Goal: Find contact information: Find contact information

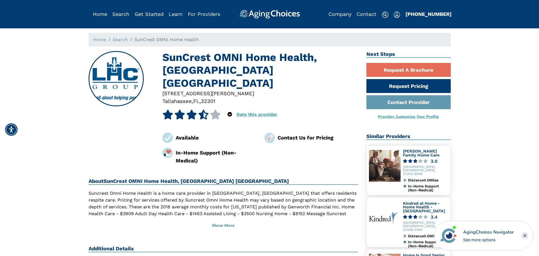
click at [324, 97] on div at bounding box center [260, 101] width 196 height 8
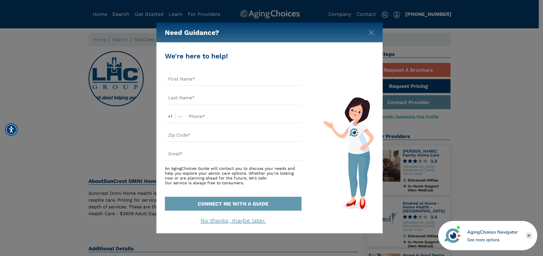
click at [371, 28] on div "Need Guidance?" at bounding box center [270, 33] width 226 height 20
click at [373, 32] on img "Close" at bounding box center [372, 33] width 6 height 6
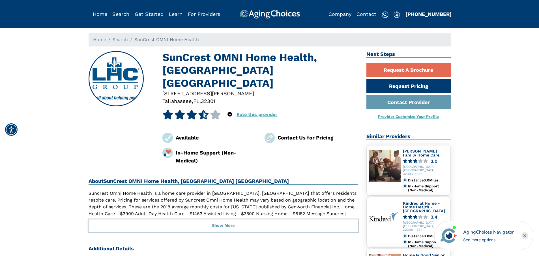
click at [227, 219] on button "Show More" at bounding box center [224, 225] width 270 height 12
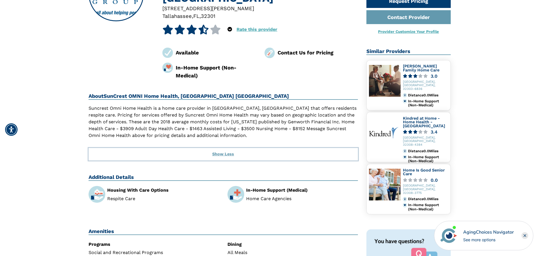
scroll to position [28, 0]
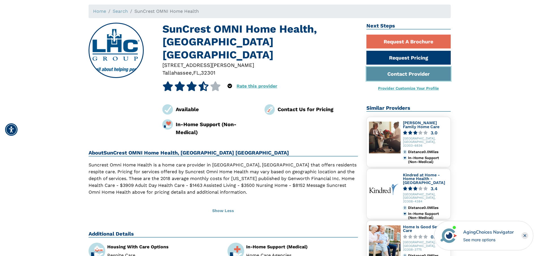
click at [396, 73] on link "Contact Provider" at bounding box center [409, 74] width 84 height 14
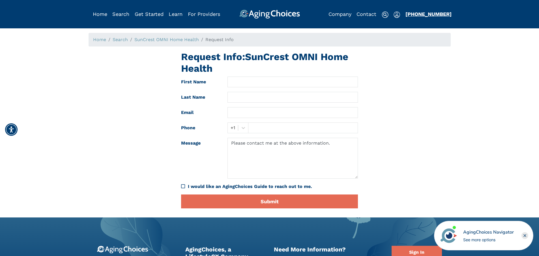
click at [427, 14] on link "[PHONE_NUMBER]" at bounding box center [429, 14] width 46 height 6
click at [427, 11] on link "[PHONE_NUMBER]" at bounding box center [429, 14] width 46 height 6
click at [100, 13] on link "Home" at bounding box center [100, 14] width 14 height 6
